Goal: Check status: Check status

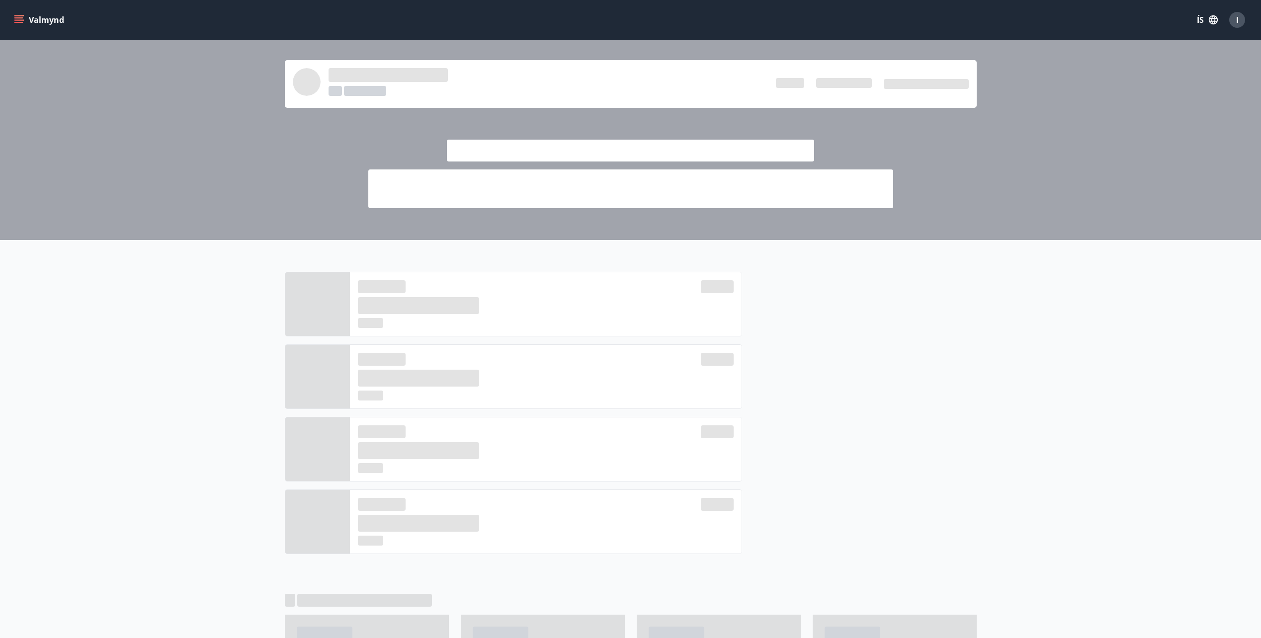
click at [19, 18] on icon "menu" at bounding box center [18, 17] width 9 height 1
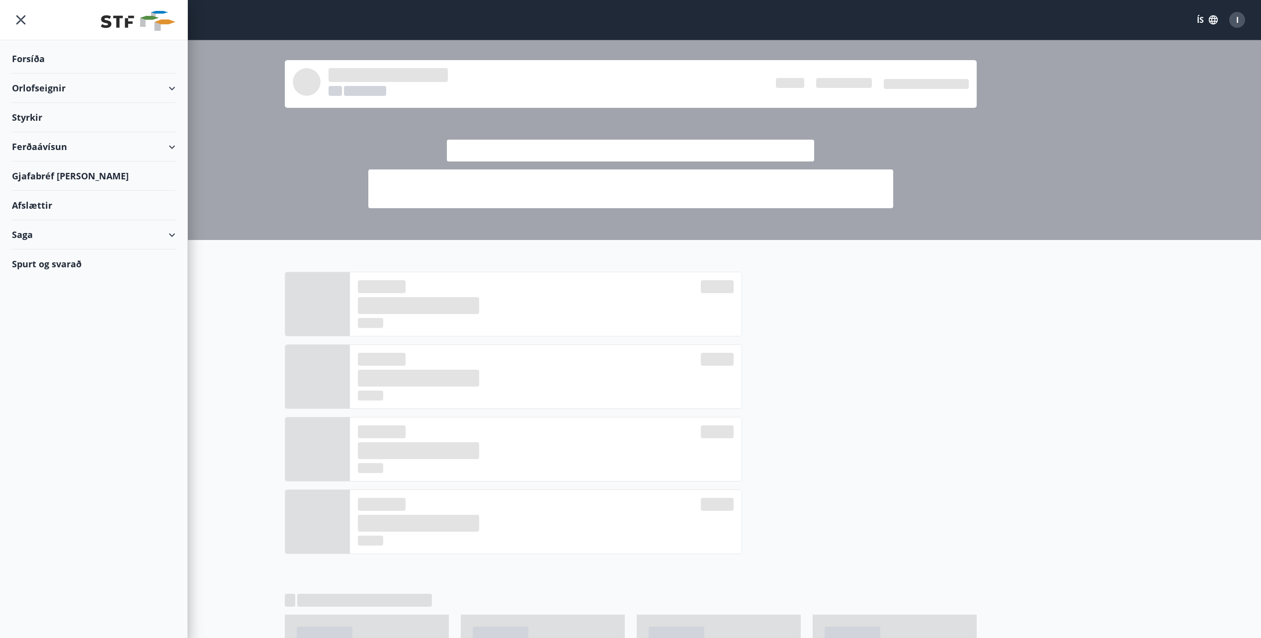
click at [52, 234] on div "Saga" at bounding box center [94, 234] width 164 height 29
click at [51, 363] on div "Styrkjasaga" at bounding box center [94, 364] width 148 height 21
